Goal: Task Accomplishment & Management: Complete application form

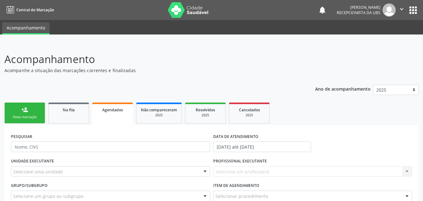
click at [34, 113] on link "person_add Nova marcação" at bounding box center [24, 113] width 41 height 21
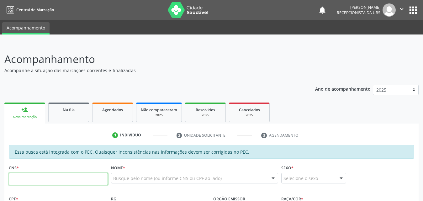
click at [51, 178] on input "text" at bounding box center [58, 179] width 99 height 13
type input "701 2060 5682 1510"
type input "069.656.094-19"
type input "05/04/1978"
type input "Irene da Conceicao dos Santos"
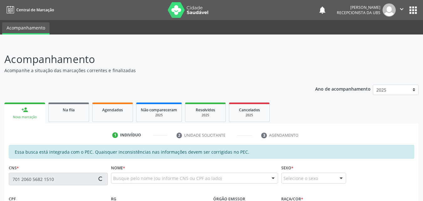
type input "(82) 99113-7616"
type input "564"
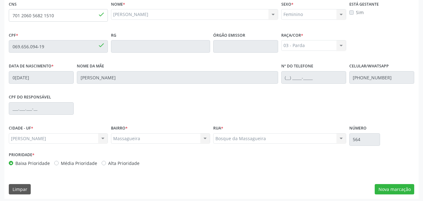
scroll to position [166, 0]
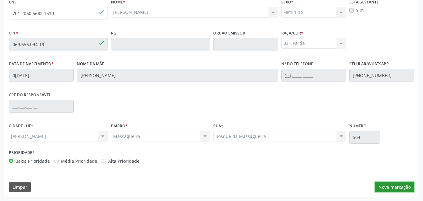
click at [399, 186] on button "Nova marcação" at bounding box center [395, 187] width 40 height 11
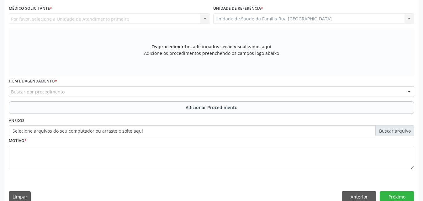
click at [204, 19] on div "Por favor, selecione a Unidade de Atendimento primeiro Nenhum resultado encontr…" at bounding box center [109, 18] width 201 height 11
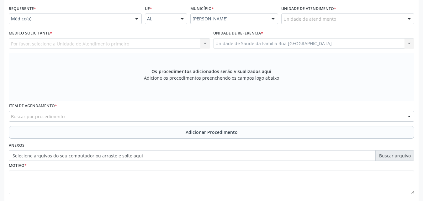
scroll to position [103, 0]
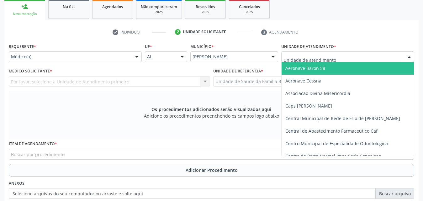
click at [364, 57] on div at bounding box center [347, 56] width 133 height 11
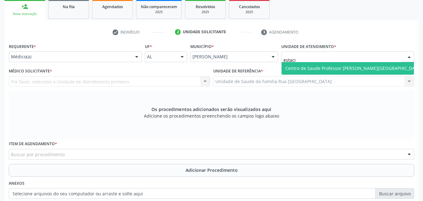
type input "estac"
click at [361, 71] on span "Centro de Saude Professor [PERSON_NAME][GEOGRAPHIC_DATA]" at bounding box center [353, 68] width 136 height 6
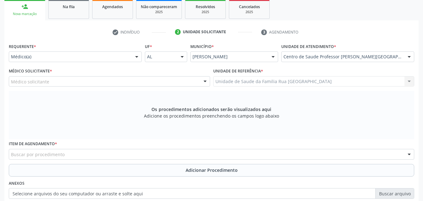
click at [125, 81] on div "Médico solicitante" at bounding box center [109, 81] width 201 height 11
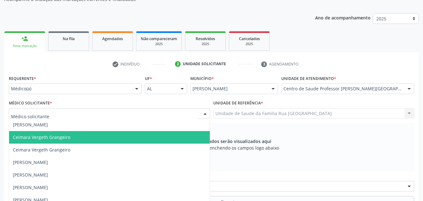
scroll to position [72, 0]
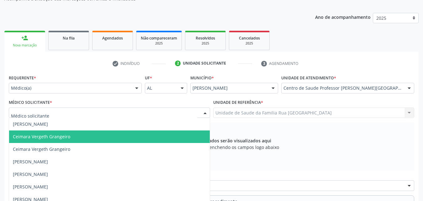
click at [138, 90] on div at bounding box center [136, 88] width 9 height 11
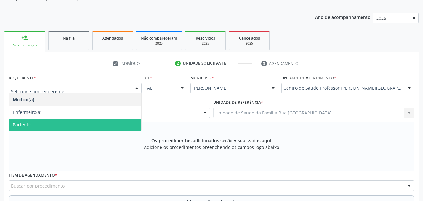
click at [78, 128] on span "Paciente" at bounding box center [75, 125] width 132 height 13
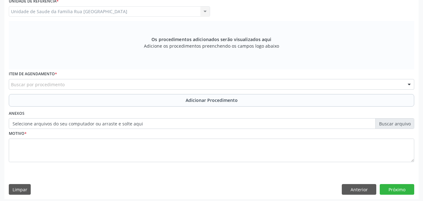
scroll to position [176, 0]
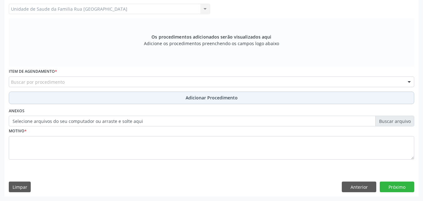
click at [136, 99] on button "Adicionar Procedimento" at bounding box center [212, 98] width 406 height 13
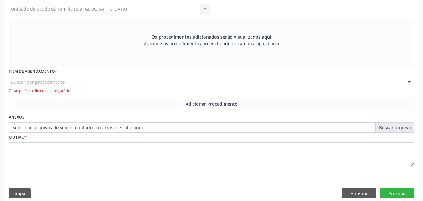
click at [128, 84] on div "Buscar por procedimento" at bounding box center [212, 82] width 406 height 11
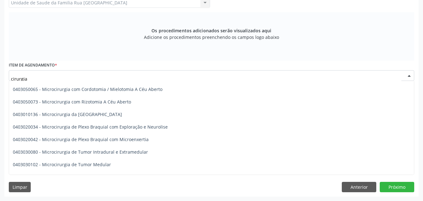
scroll to position [621, 0]
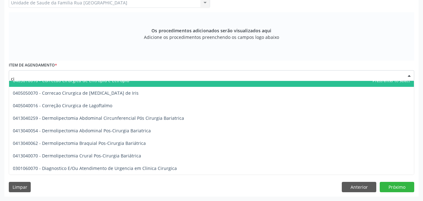
type input "c"
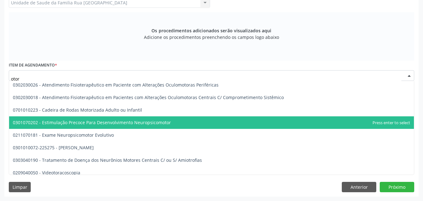
scroll to position [44, 0]
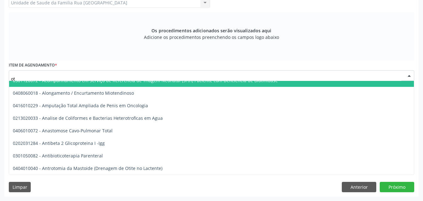
type input "o"
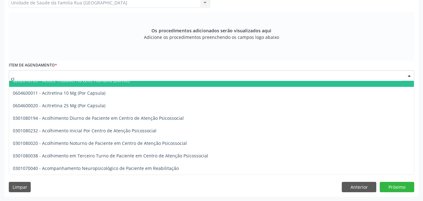
type input "c"
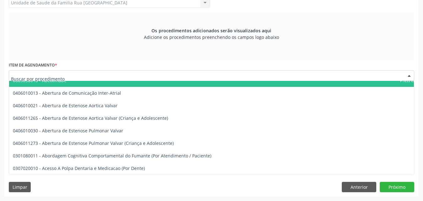
type input "n"
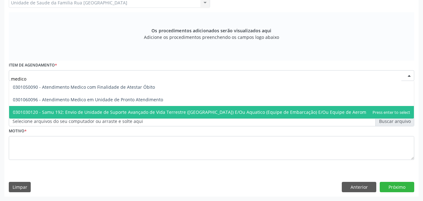
scroll to position [0, 0]
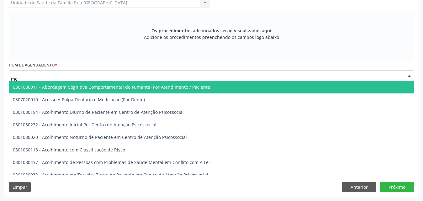
type input "m"
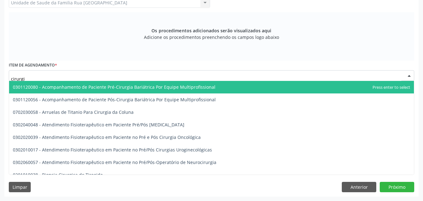
type input "cirurgia"
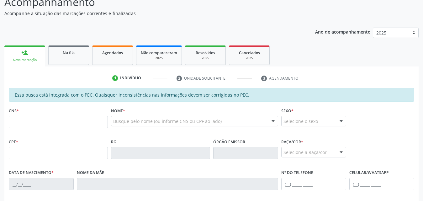
scroll to position [63, 0]
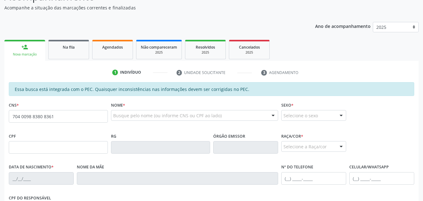
type input "704 0098 8380 8361"
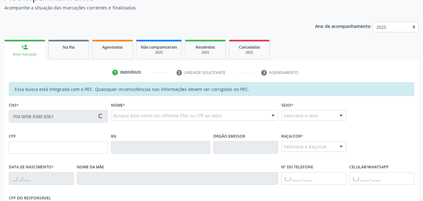
type input "067.730.964-30"
type input "25/04/1994"
type input "Maria Ivaneide dos Santos"
type input "(82) 99113-7616"
type input "S/N"
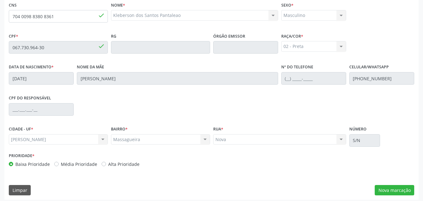
scroll to position [166, 0]
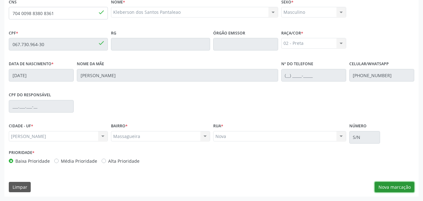
click at [391, 187] on button "Nova marcação" at bounding box center [395, 187] width 40 height 11
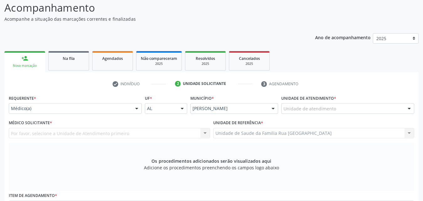
scroll to position [40, 0]
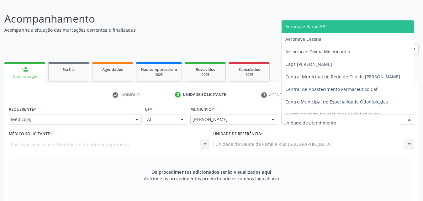
click at [383, 121] on div at bounding box center [347, 119] width 133 height 11
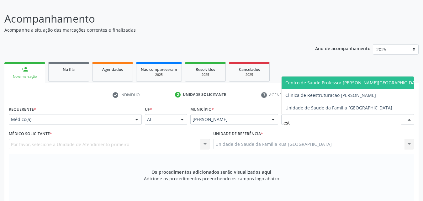
type input "esta"
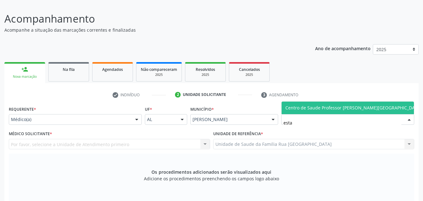
click at [342, 109] on span "Centro de Saude Professor [PERSON_NAME][GEOGRAPHIC_DATA]" at bounding box center [353, 108] width 136 height 6
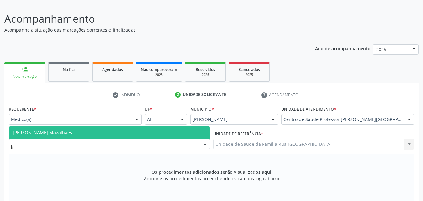
scroll to position [0, 0]
type input "k"
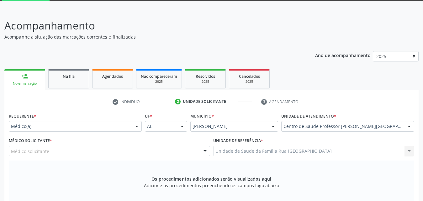
scroll to position [63, 0]
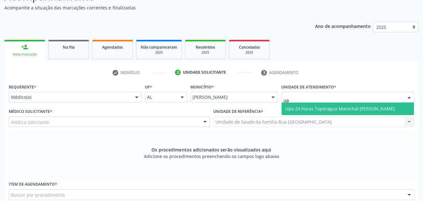
type input "upa"
click at [359, 106] on span "Upa 24 Horas Taperagua Marechal [PERSON_NAME]" at bounding box center [339, 109] width 109 height 6
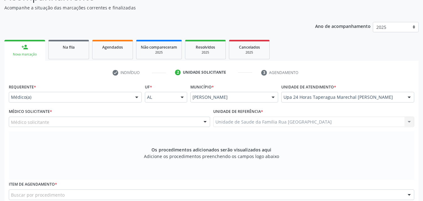
click at [104, 121] on div "Médico solicitante" at bounding box center [109, 122] width 201 height 11
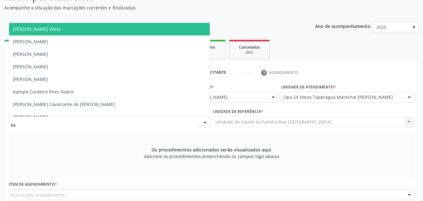
type input "k"
type input "kam"
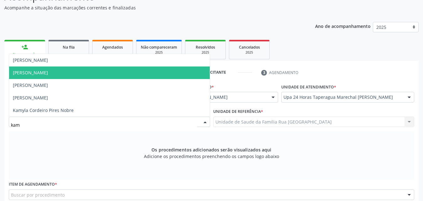
click at [96, 74] on span "Kamal Herminio da Silva" at bounding box center [109, 73] width 201 height 13
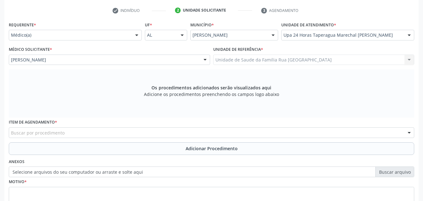
scroll to position [125, 0]
click at [138, 130] on div "Buscar por procedimento" at bounding box center [212, 132] width 406 height 11
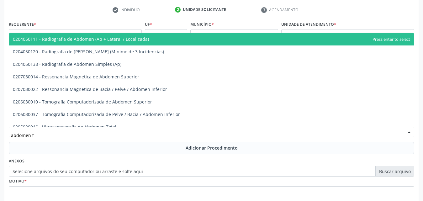
type input "abdomen to"
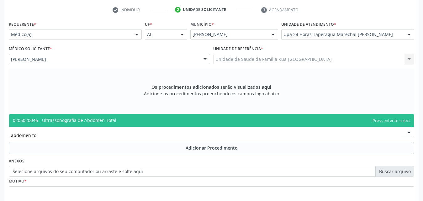
click at [134, 124] on span "0205020046 - Ultrassonografia de Abdomen Total" at bounding box center [211, 120] width 405 height 13
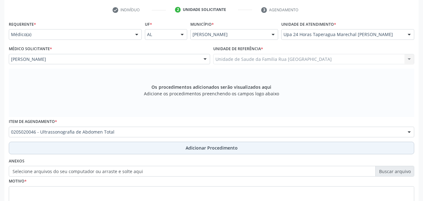
click at [194, 148] on span "Adicionar Procedimento" at bounding box center [212, 148] width 52 height 7
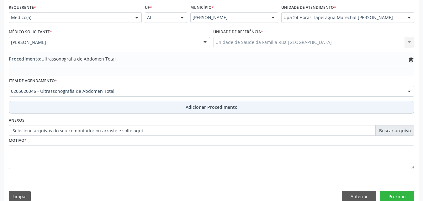
scroll to position [152, 0]
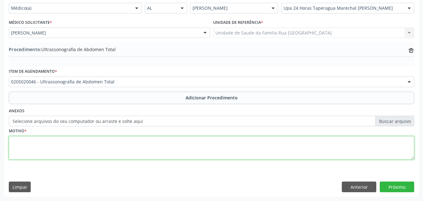
click at [121, 140] on textarea at bounding box center [212, 148] width 406 height 24
type textarea "distensão abdominal pos-cirurgico"
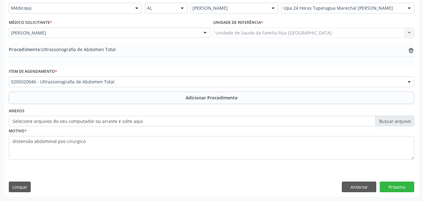
drag, startPoint x: 74, startPoint y: 142, endPoint x: 252, endPoint y: 160, distance: 178.7
click at [252, 160] on fieldset "Motivo * distensão abdominal pos-cirurgico" at bounding box center [212, 145] width 406 height 38
click at [401, 185] on button "Próximo" at bounding box center [397, 187] width 35 height 11
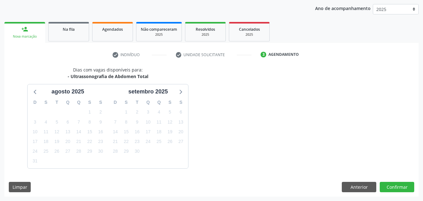
scroll to position [99, 0]
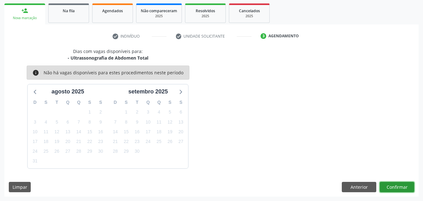
click at [395, 187] on button "Confirmar" at bounding box center [397, 187] width 35 height 11
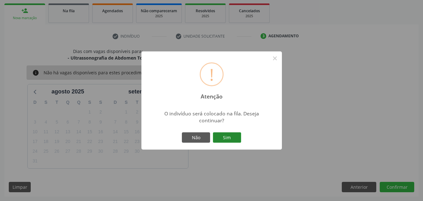
drag, startPoint x: 228, startPoint y: 137, endPoint x: 227, endPoint y: 134, distance: 3.4
click at [227, 135] on button "Sim" at bounding box center [227, 137] width 28 height 11
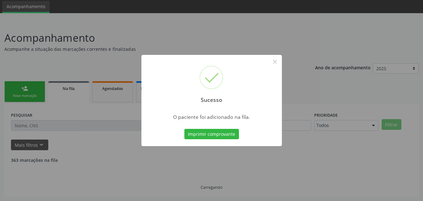
scroll to position [15, 0]
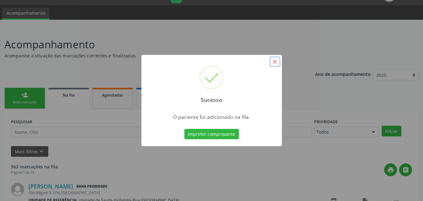
click at [273, 62] on button "×" at bounding box center [275, 61] width 11 height 11
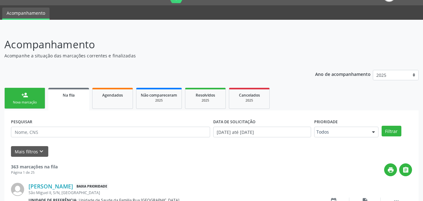
click at [31, 101] on div "Nova marcação" at bounding box center [24, 102] width 31 height 5
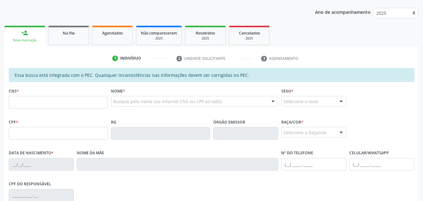
scroll to position [77, 0]
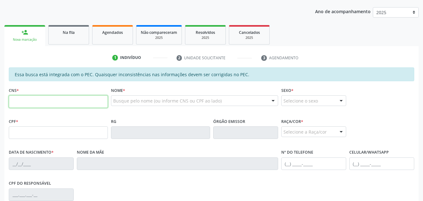
click at [72, 105] on input "text" at bounding box center [58, 101] width 99 height 13
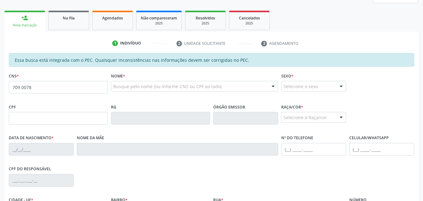
scroll to position [94, 0]
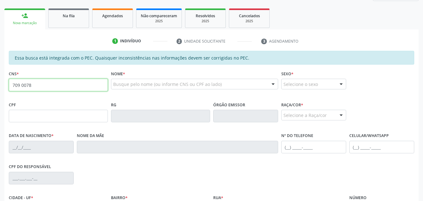
click at [75, 85] on input "709 0078" at bounding box center [58, 85] width 99 height 13
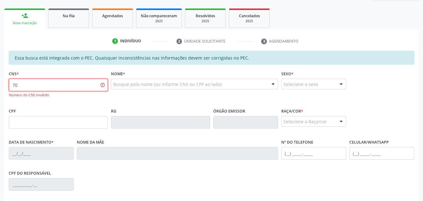
type input "7"
type input "8"
type input "709 0078 5737 0310"
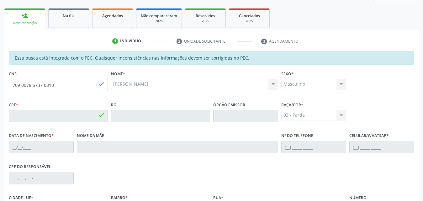
type input "169.471.384-93"
type input "29/12/2019"
type input "Micheline Maria de Lima Silva"
type input "(82) 99913-4076"
type input "88"
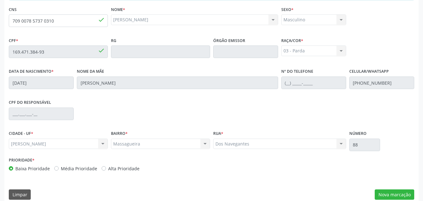
scroll to position [166, 0]
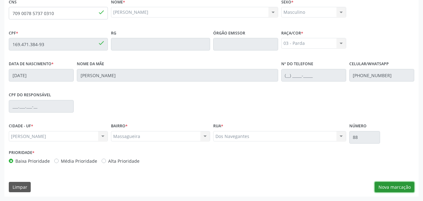
click at [405, 189] on button "Nova marcação" at bounding box center [395, 187] width 40 height 11
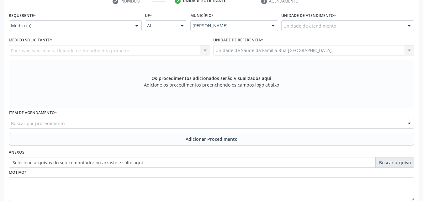
scroll to position [72, 0]
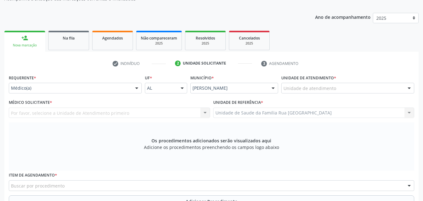
click at [353, 114] on div "Requerente * Médico(a) Médico(a) Enfermeiro(a) Paciente Nenhum resultado encont…" at bounding box center [212, 172] width 406 height 199
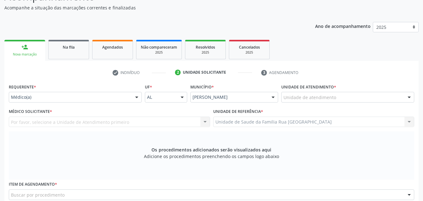
scroll to position [94, 0]
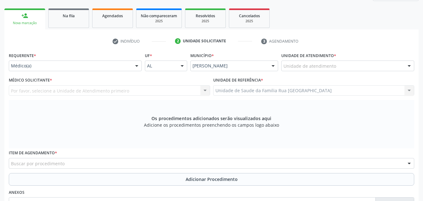
click at [410, 64] on div at bounding box center [409, 66] width 9 height 11
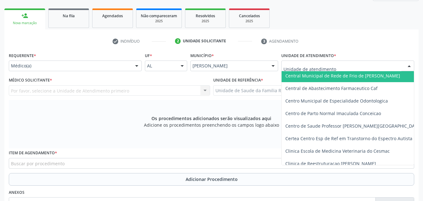
scroll to position [63, 0]
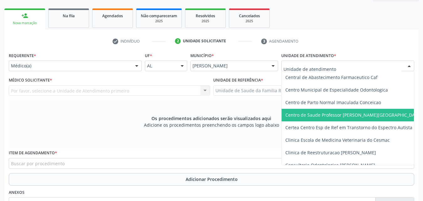
click at [372, 114] on span "Centro de Saude Professor [PERSON_NAME][GEOGRAPHIC_DATA]" at bounding box center [353, 115] width 136 height 6
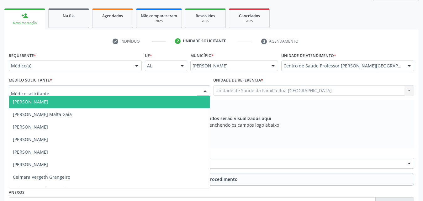
click at [118, 91] on div at bounding box center [109, 90] width 201 height 11
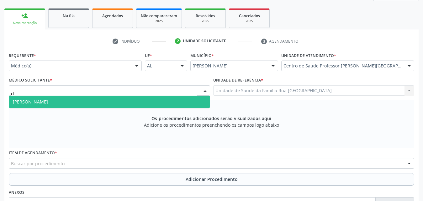
type input "c"
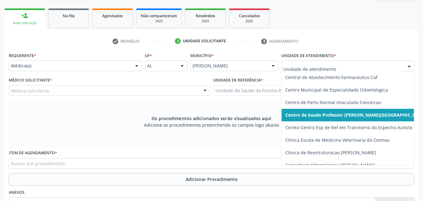
click at [411, 66] on div at bounding box center [409, 66] width 9 height 11
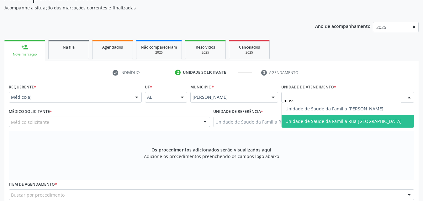
type input "massa"
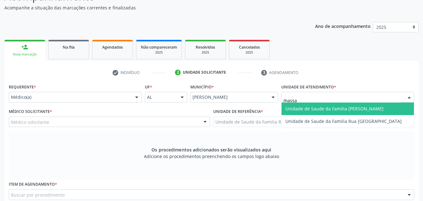
click at [344, 106] on span "Unidade de Saude da Familia [PERSON_NAME]" at bounding box center [334, 109] width 98 height 6
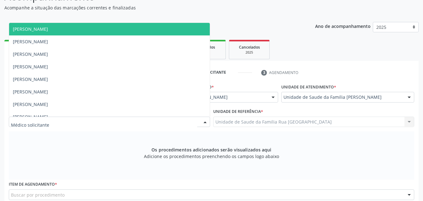
click at [107, 122] on div at bounding box center [109, 122] width 201 height 11
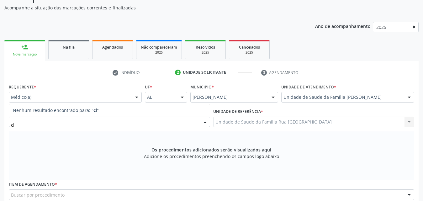
type input "c"
click at [115, 155] on div "Os procedimentos adicionados serão visualizados aqui Adicione os procedimentos …" at bounding box center [212, 155] width 406 height 48
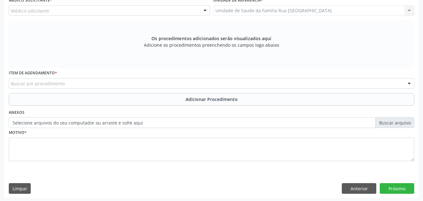
scroll to position [176, 0]
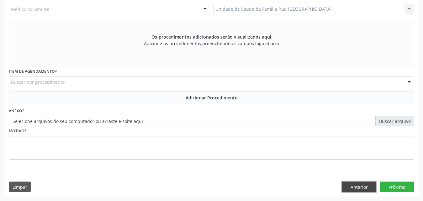
click at [352, 189] on button "Anterior" at bounding box center [359, 187] width 35 height 11
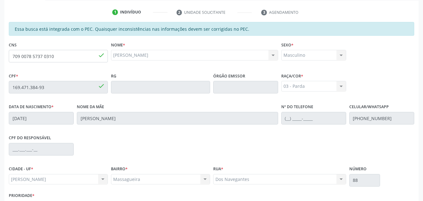
scroll to position [166, 0]
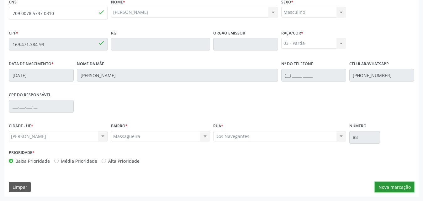
click at [384, 186] on button "Nova marcação" at bounding box center [395, 187] width 40 height 11
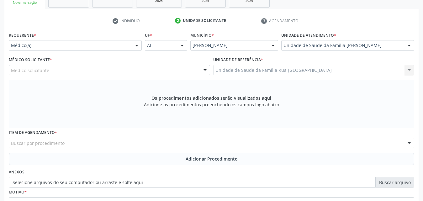
scroll to position [103, 0]
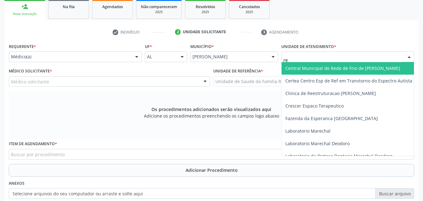
type input "r"
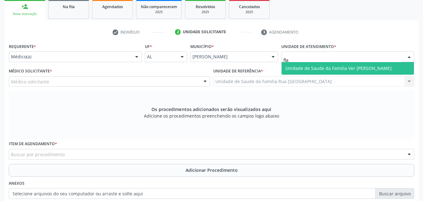
type input "flav"
click at [331, 69] on span "Unidade de Saude da Familia Ver [PERSON_NAME]" at bounding box center [338, 68] width 106 height 6
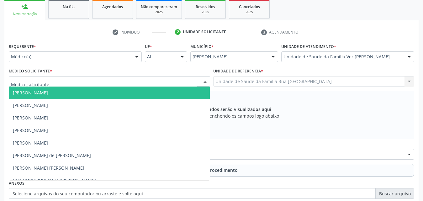
click at [66, 80] on div at bounding box center [109, 81] width 201 height 11
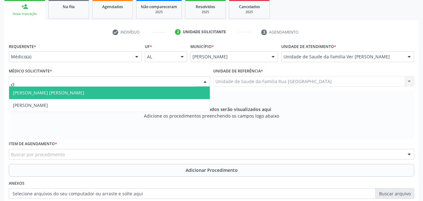
type input "c"
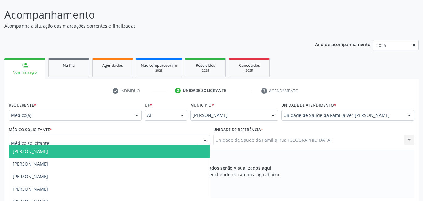
scroll to position [40, 0]
